Goal: Information Seeking & Learning: Learn about a topic

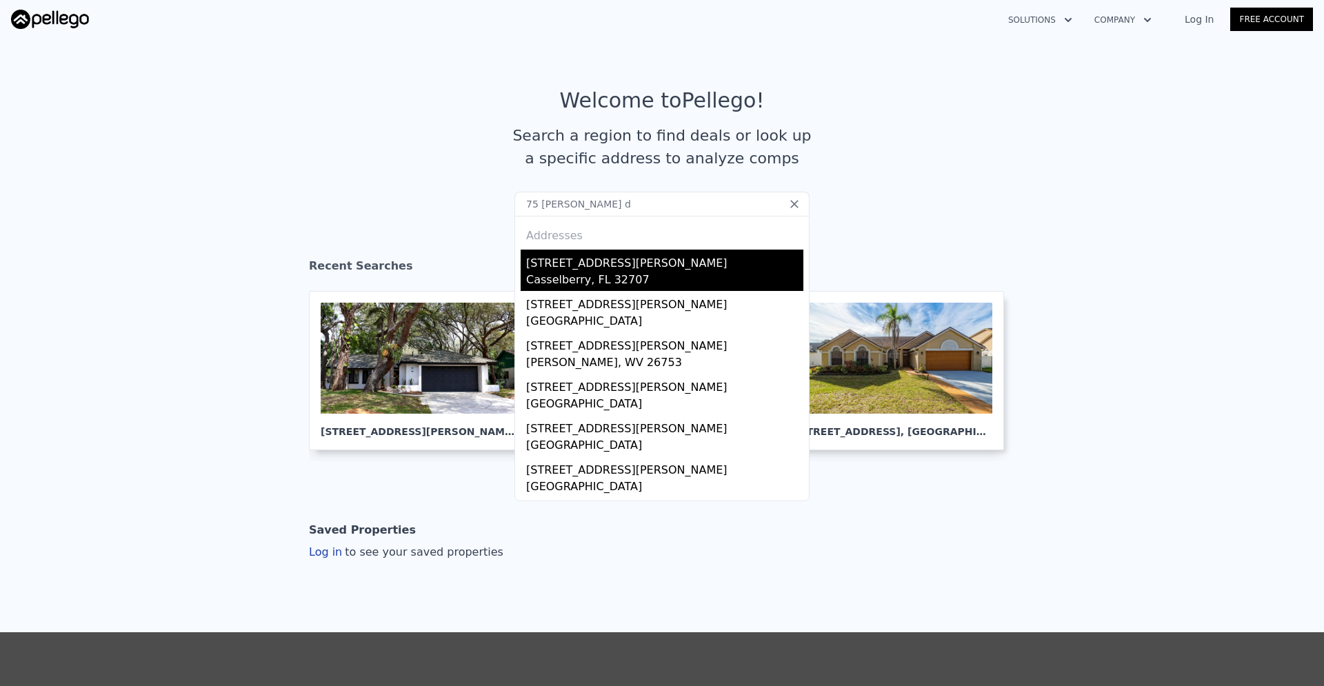
type input "75 [PERSON_NAME] d"
click at [608, 270] on div "[STREET_ADDRESS][PERSON_NAME]" at bounding box center [664, 261] width 277 height 22
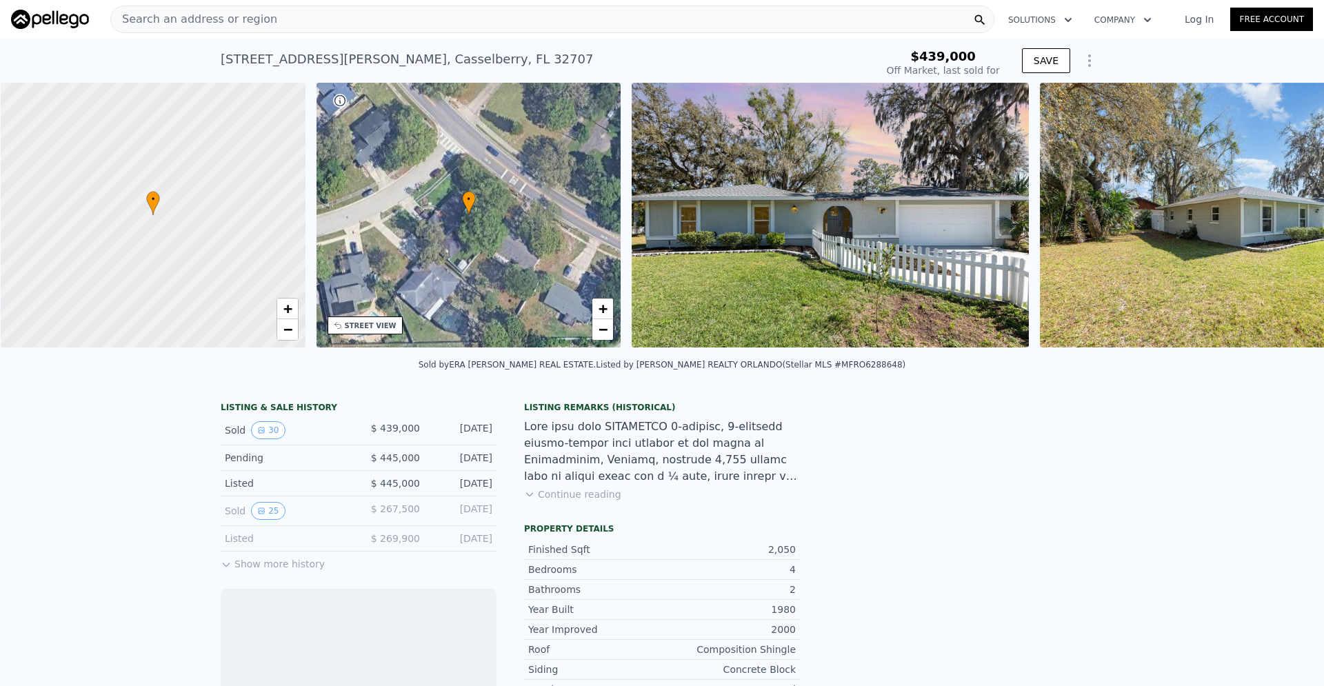
scroll to position [0, 6]
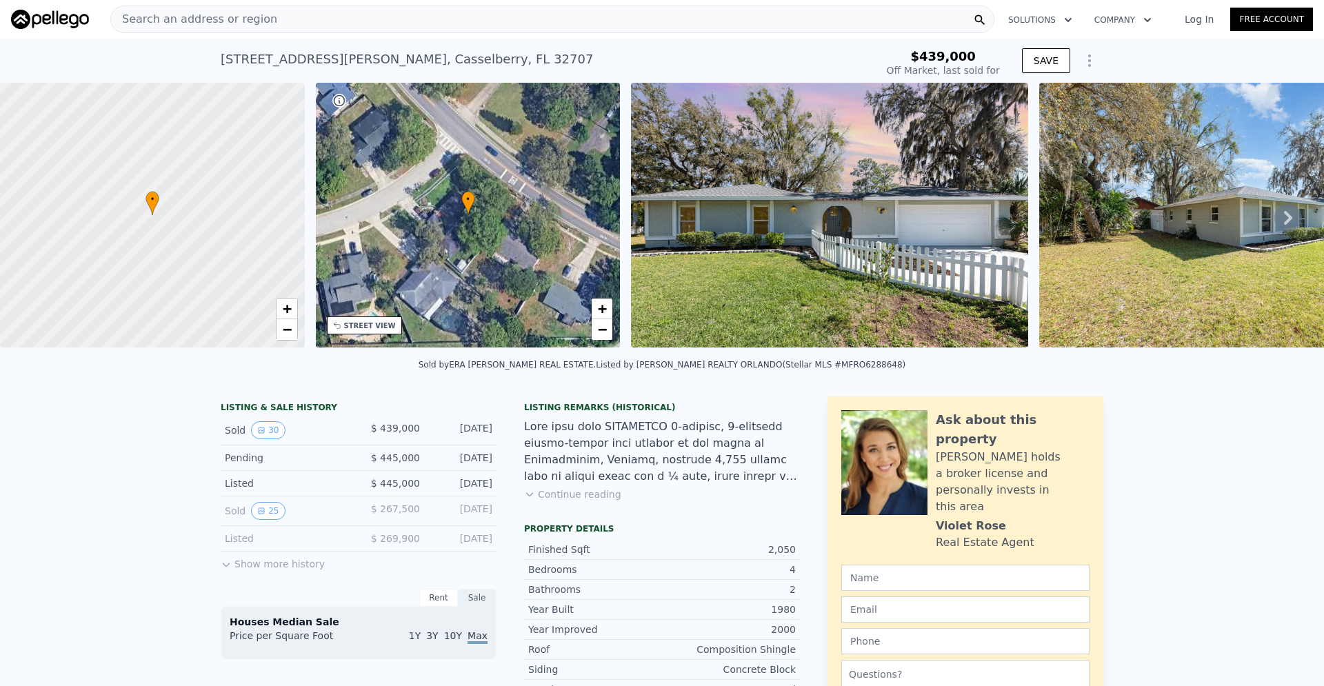
type input "-$ 464,439"
click at [1283, 221] on icon at bounding box center [1288, 218] width 28 height 28
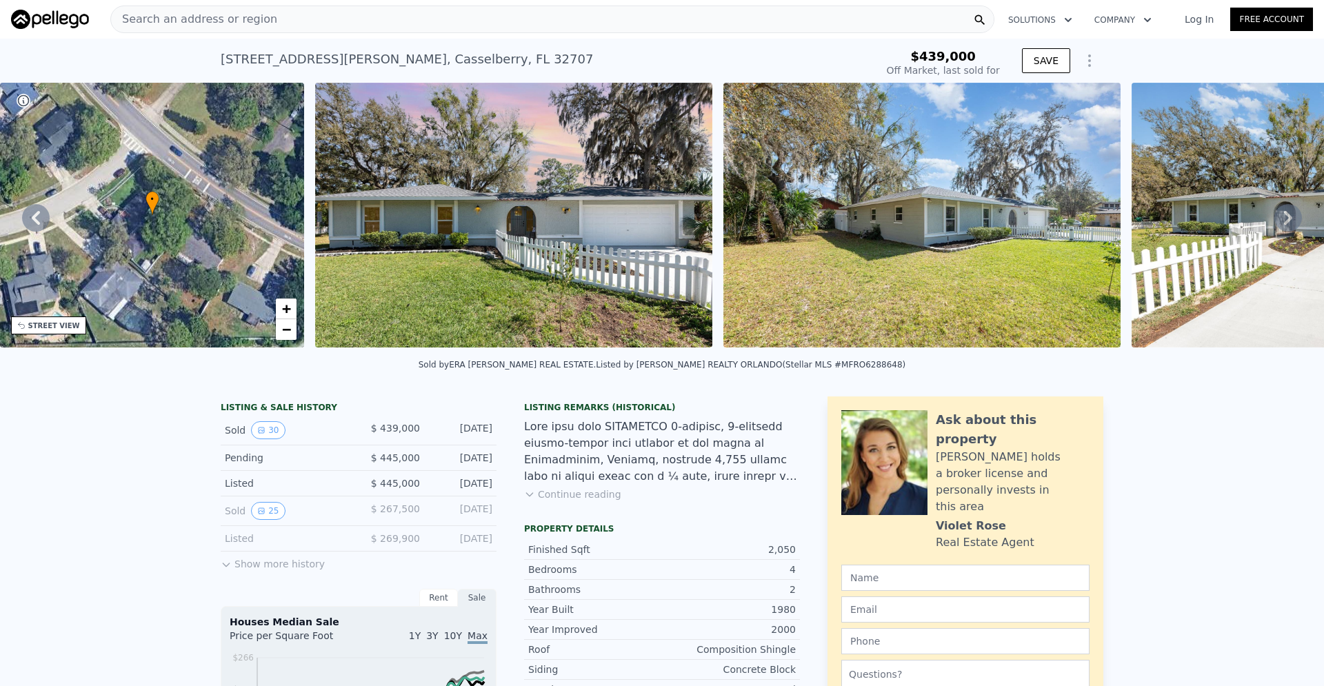
click at [1283, 221] on icon at bounding box center [1288, 218] width 28 height 28
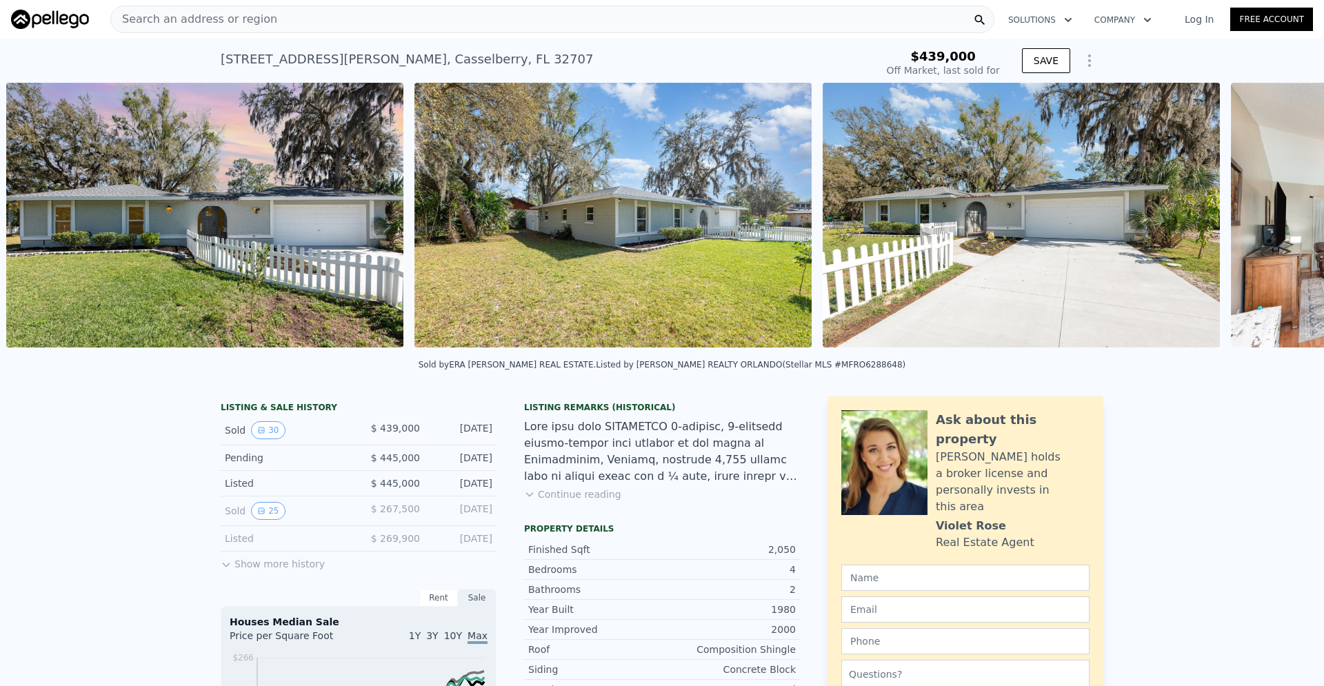
scroll to position [0, 631]
click at [973, 244] on img at bounding box center [1020, 215] width 397 height 265
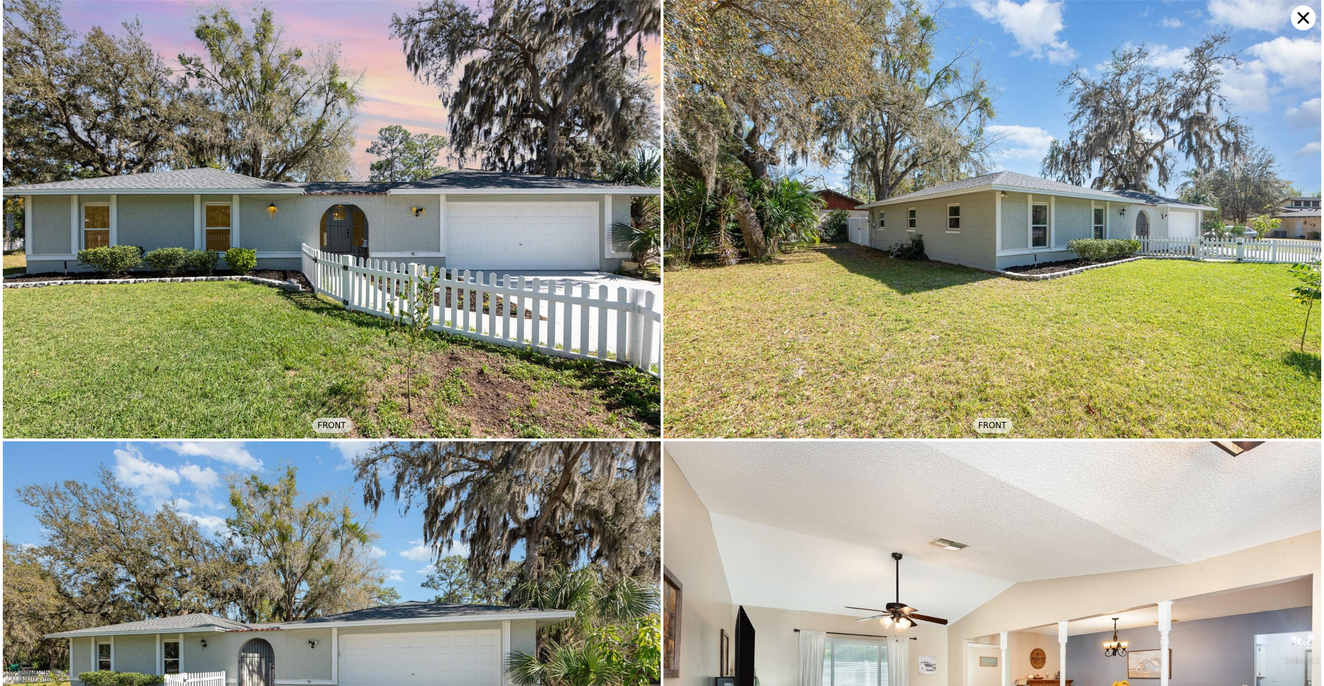
scroll to position [0, 0]
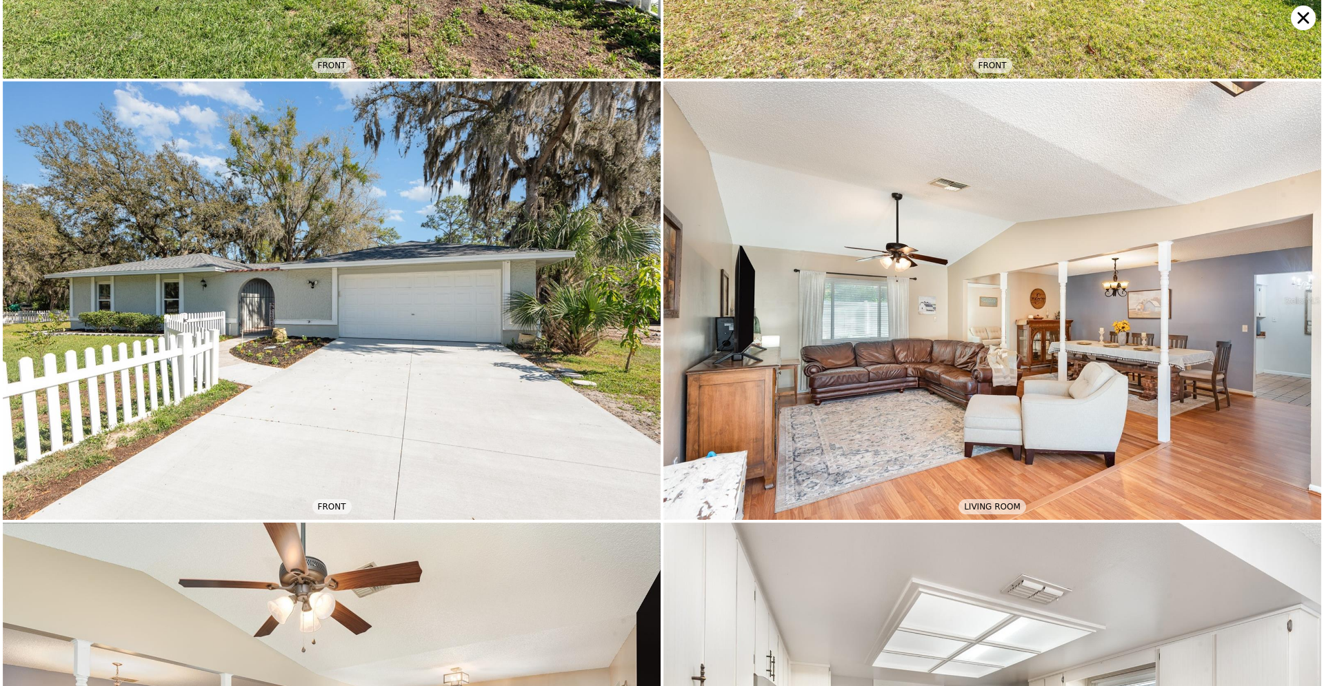
click at [268, 309] on img at bounding box center [332, 300] width 658 height 439
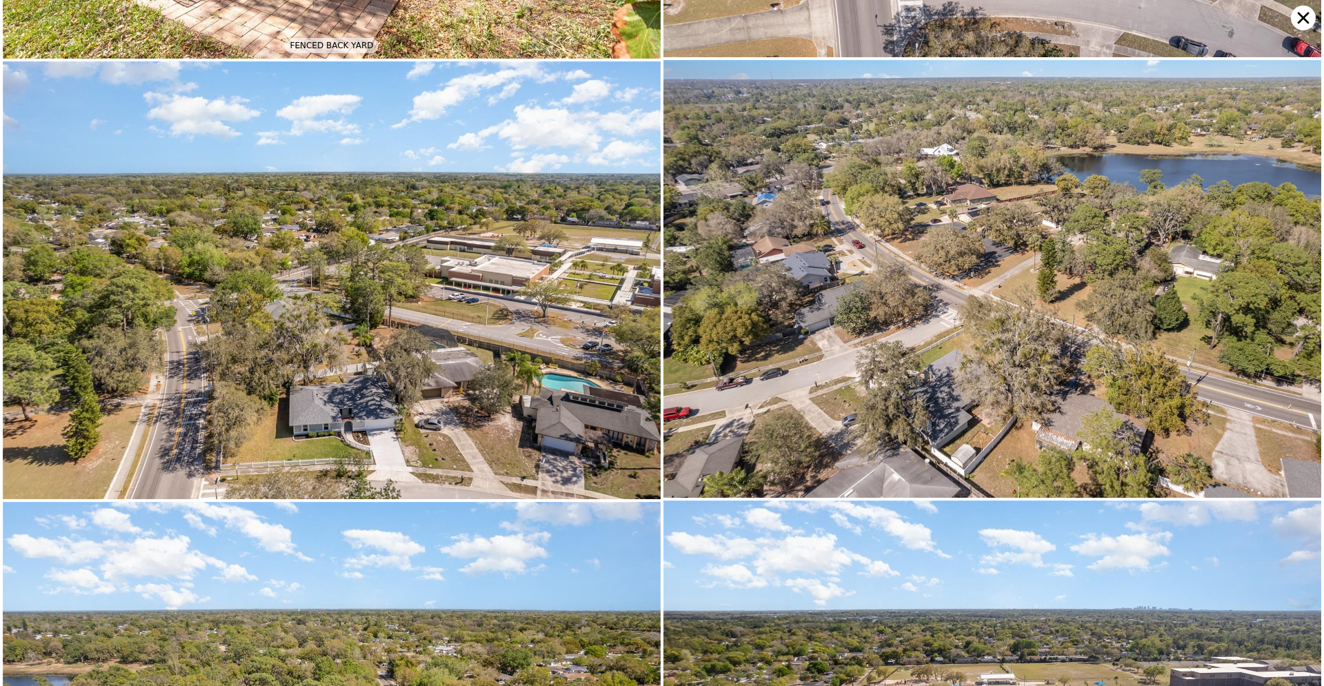
scroll to position [5876, 0]
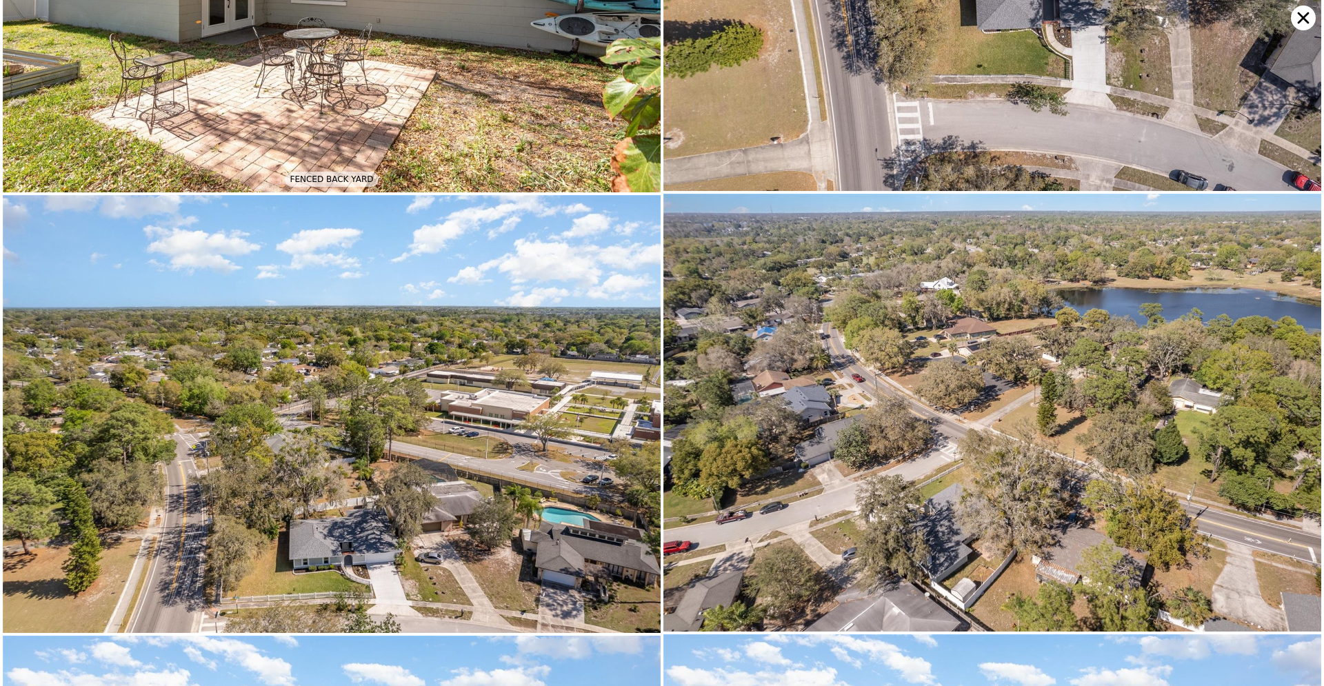
click at [385, 207] on img at bounding box center [332, 414] width 658 height 438
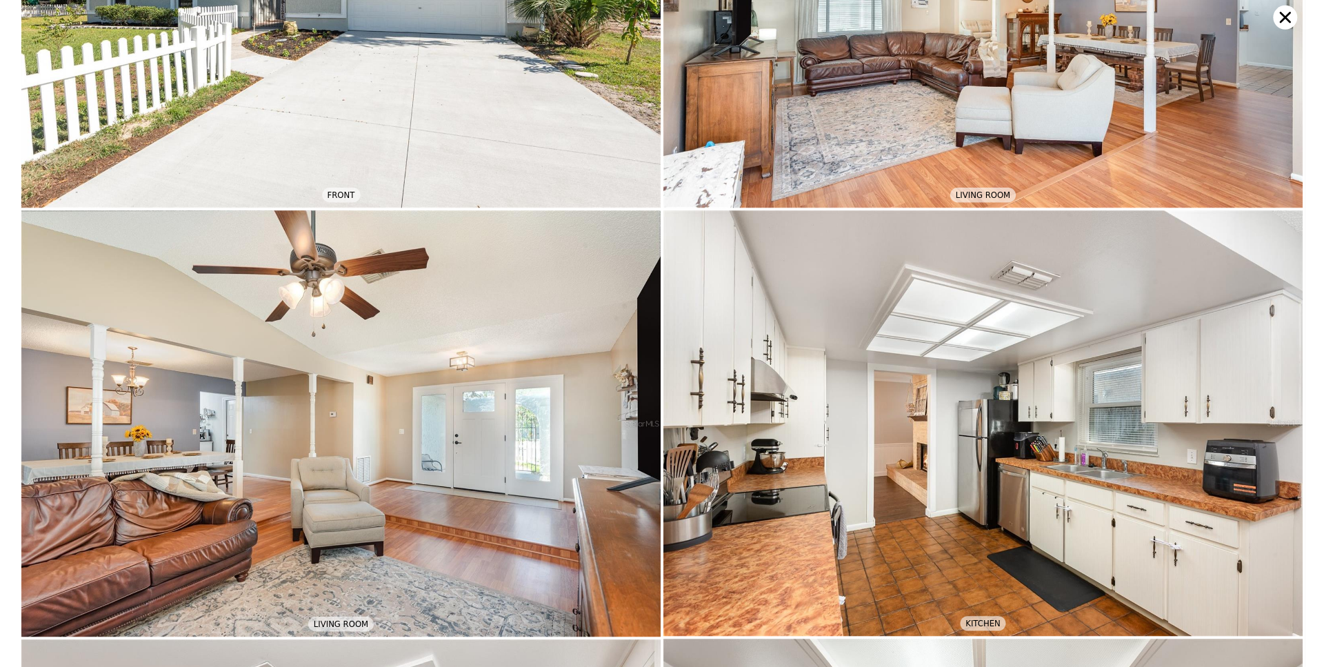
scroll to position [0, 0]
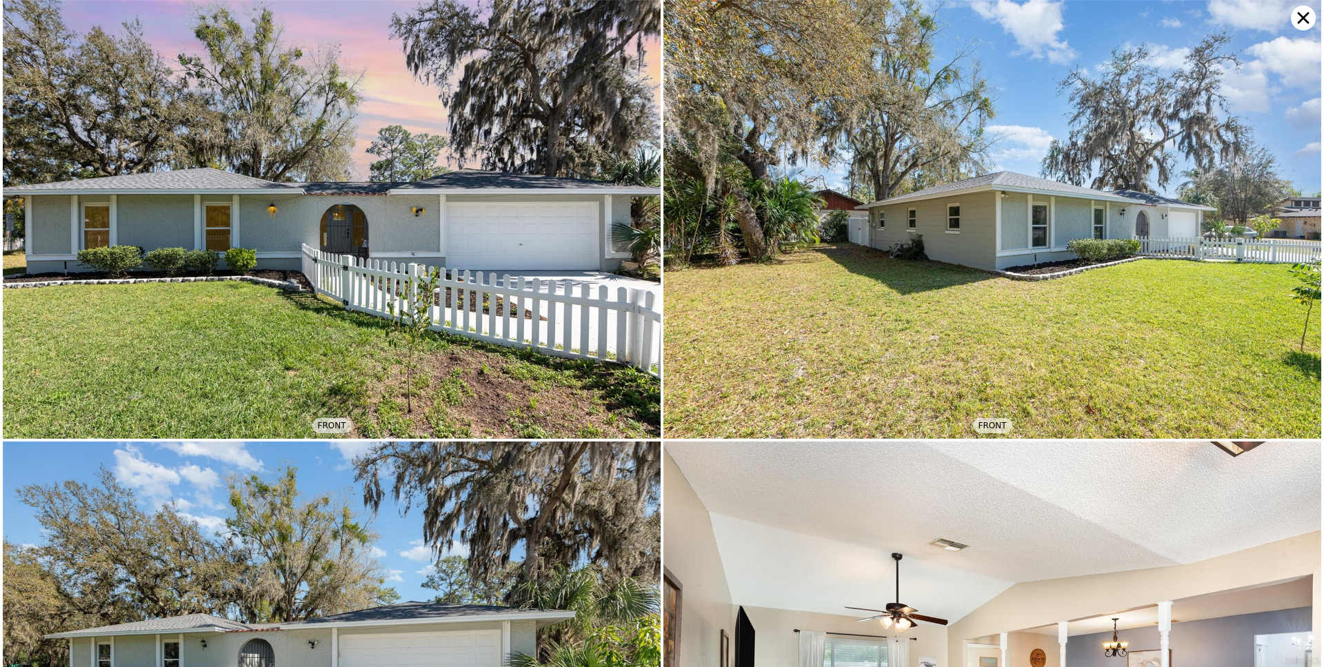
type input "$ 468,000"
type input "-$ 25,297"
